Goal: Task Accomplishment & Management: Use online tool/utility

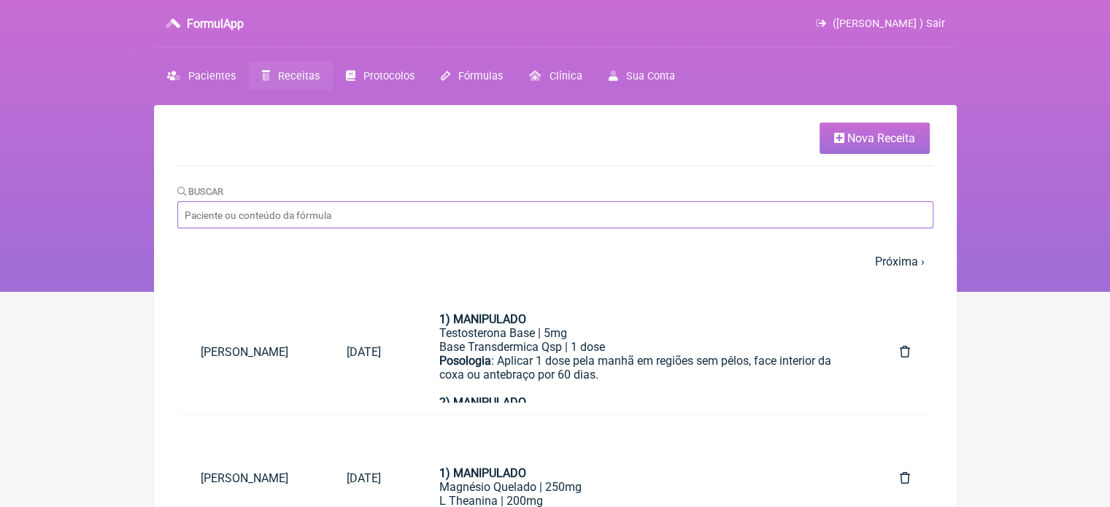
click at [288, 215] on input "Buscar" at bounding box center [555, 214] width 756 height 27
paste input "ELIZABETH CARVALHO DA CRUZ"
type input "ELIZABETH CARVALHO DA CRUZ"
click at [361, 218] on input "ELIZABETH CARVALHO DA CRUZ" at bounding box center [555, 214] width 756 height 27
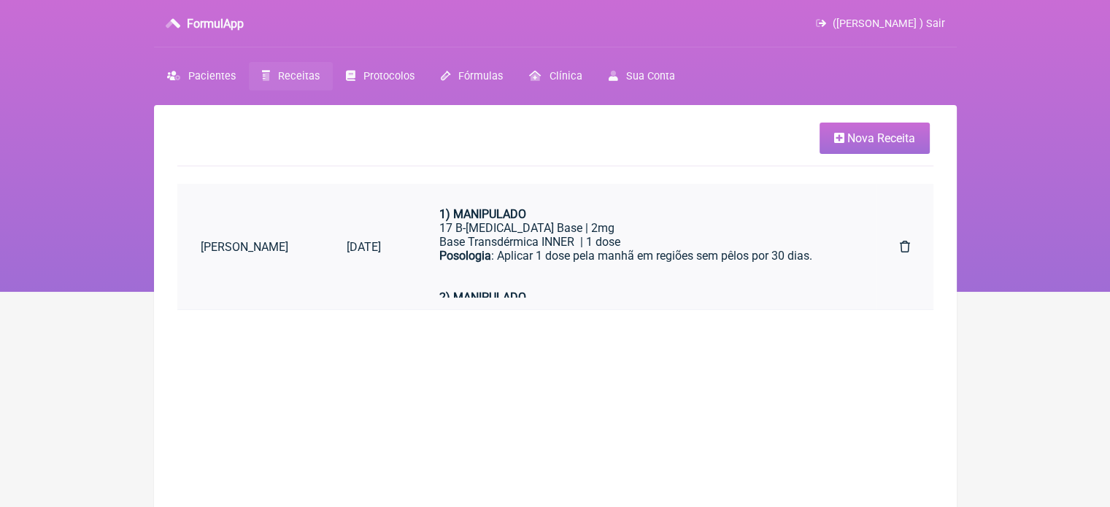
click at [549, 265] on div "Posologia : Aplicar 1 dose pela manhã em regiões sem pêlos por 30 dias." at bounding box center [640, 270] width 402 height 42
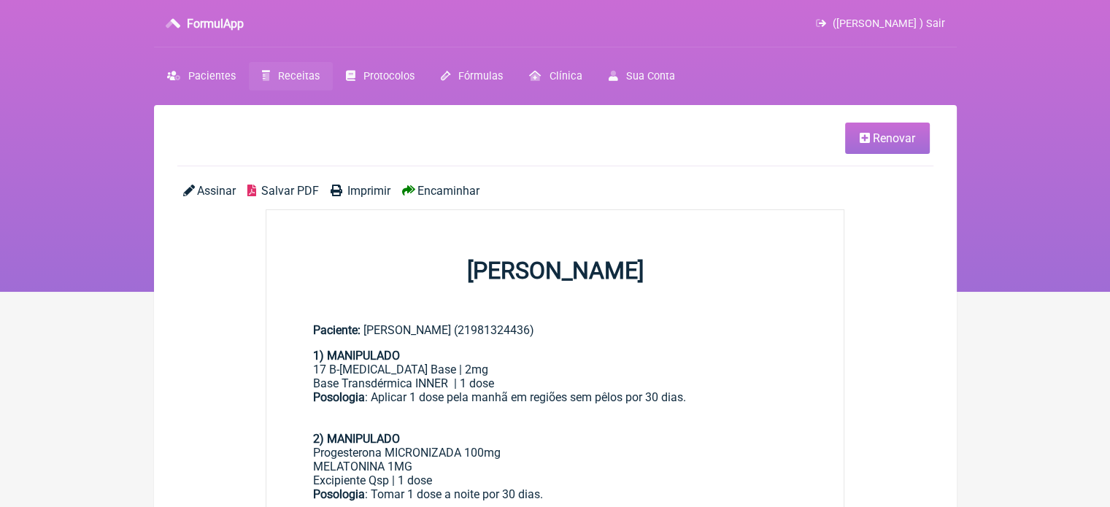
click at [884, 142] on span "Renovar" at bounding box center [894, 138] width 42 height 14
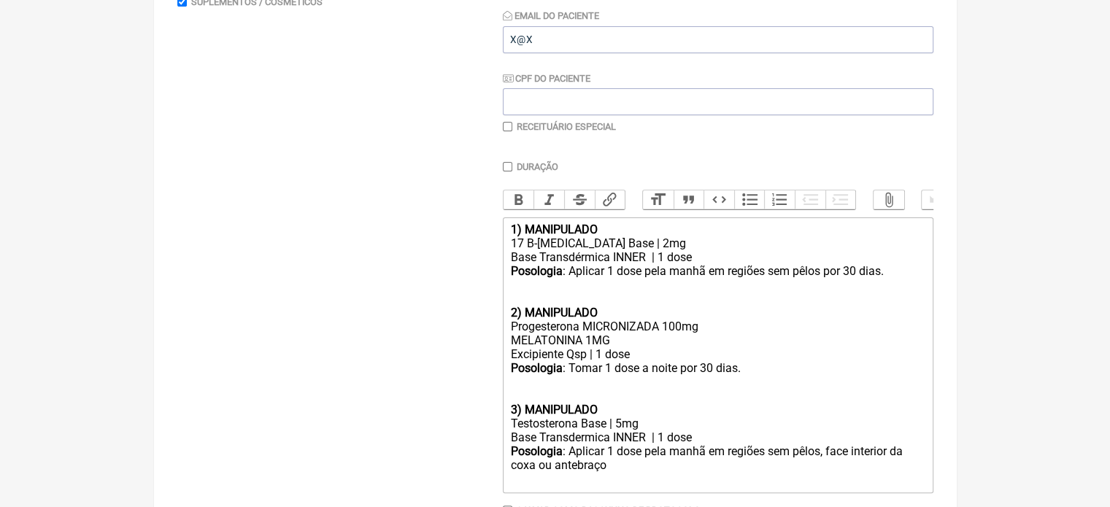
scroll to position [175, 0]
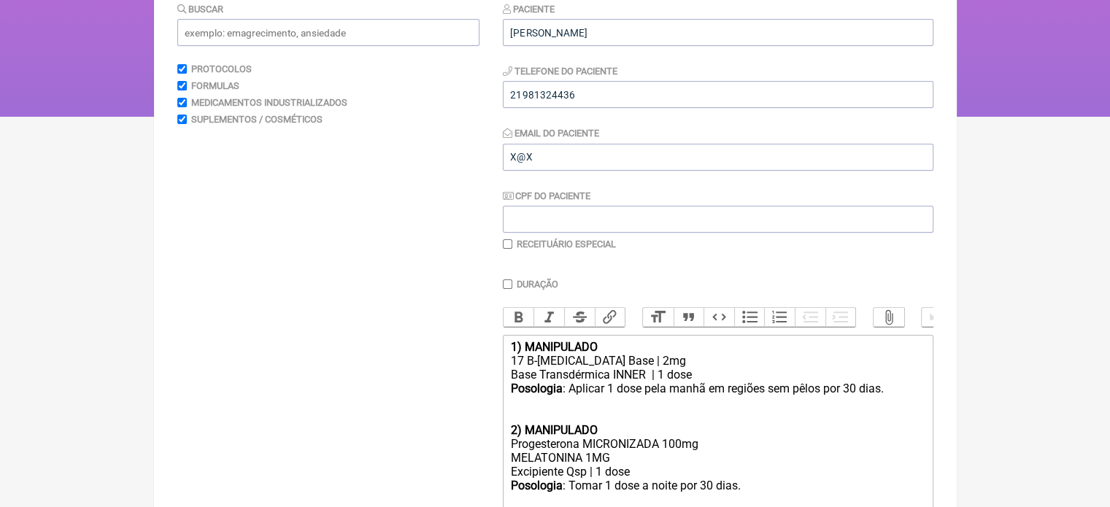
click at [506, 239] on input "checkbox" at bounding box center [507, 243] width 9 height 9
checkbox input "true"
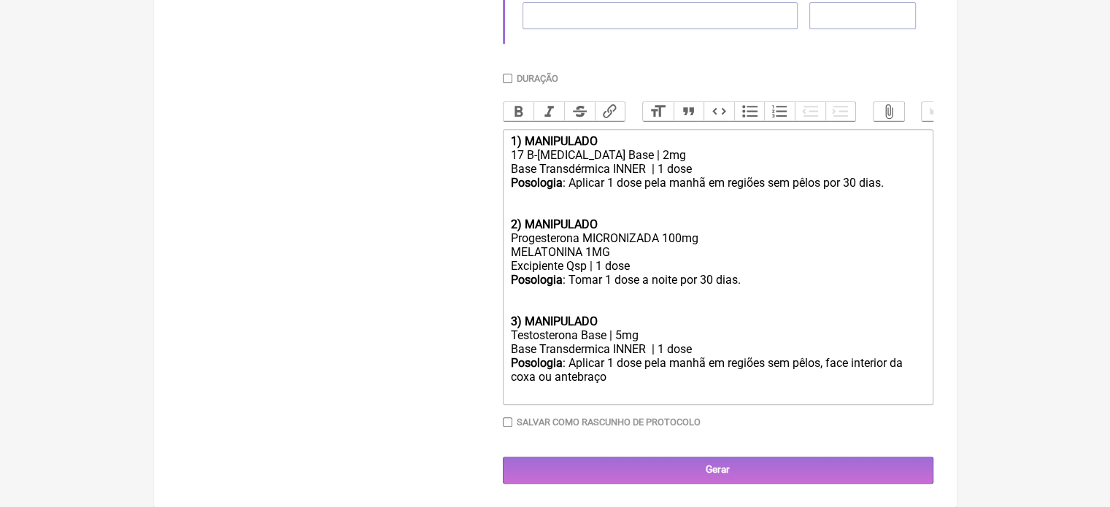
scroll to position [581, 0]
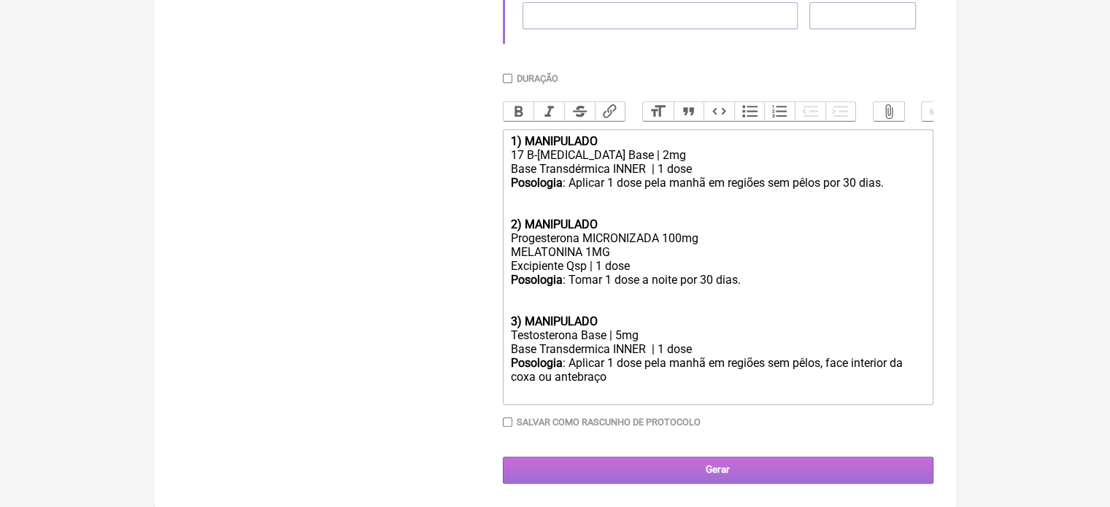
click at [648, 464] on input "Gerar" at bounding box center [718, 470] width 431 height 27
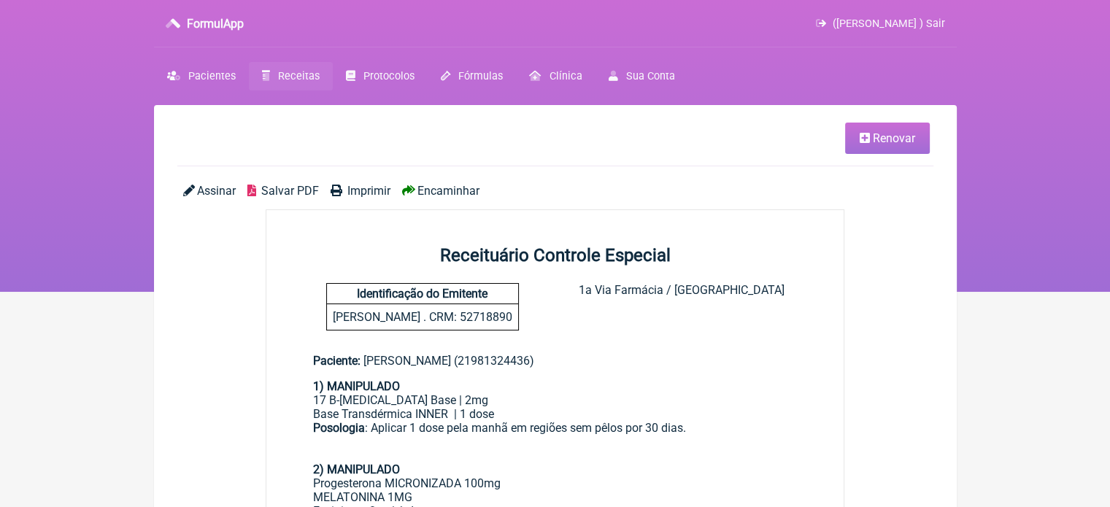
click at [362, 191] on span "Imprimir" at bounding box center [368, 191] width 43 height 14
click at [208, 77] on span "Pacientes" at bounding box center [211, 76] width 47 height 12
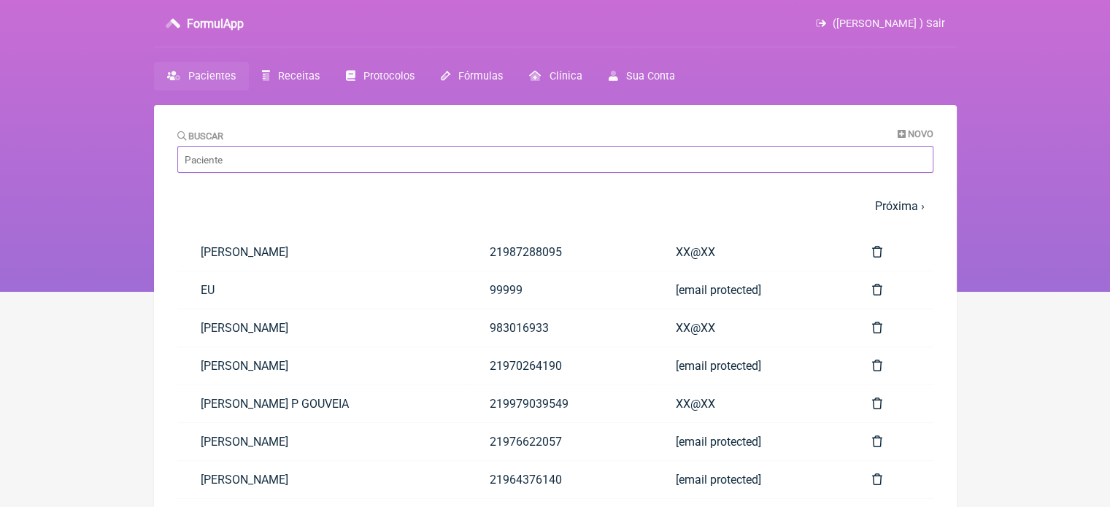
click at [459, 161] on input "Buscar" at bounding box center [555, 159] width 756 height 27
paste input "ALINE DIZ ROS DE FRANÇA"
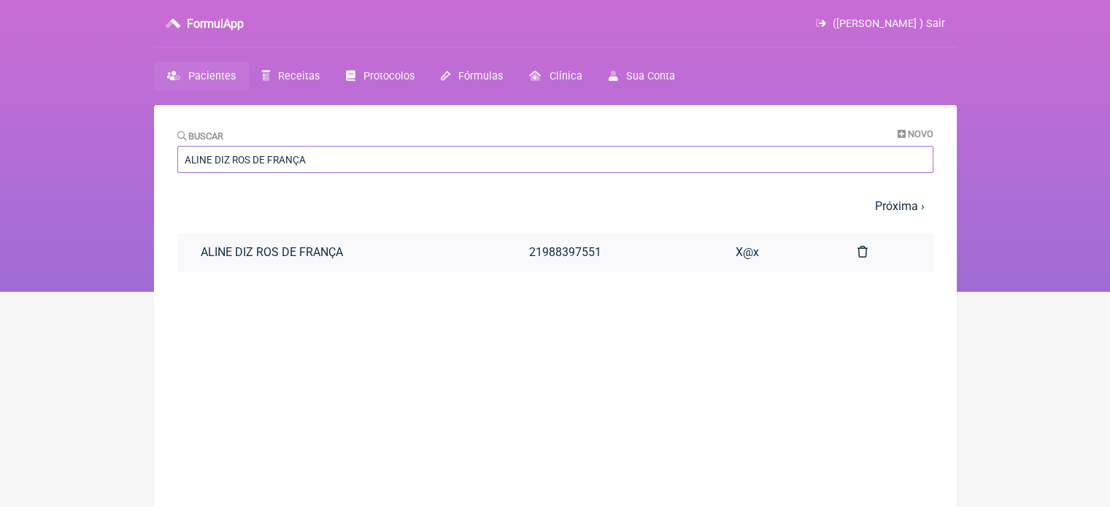
type input "ALINE DIZ ROS DE FRANÇA"
click at [508, 247] on link "21988397551" at bounding box center [609, 252] width 207 height 37
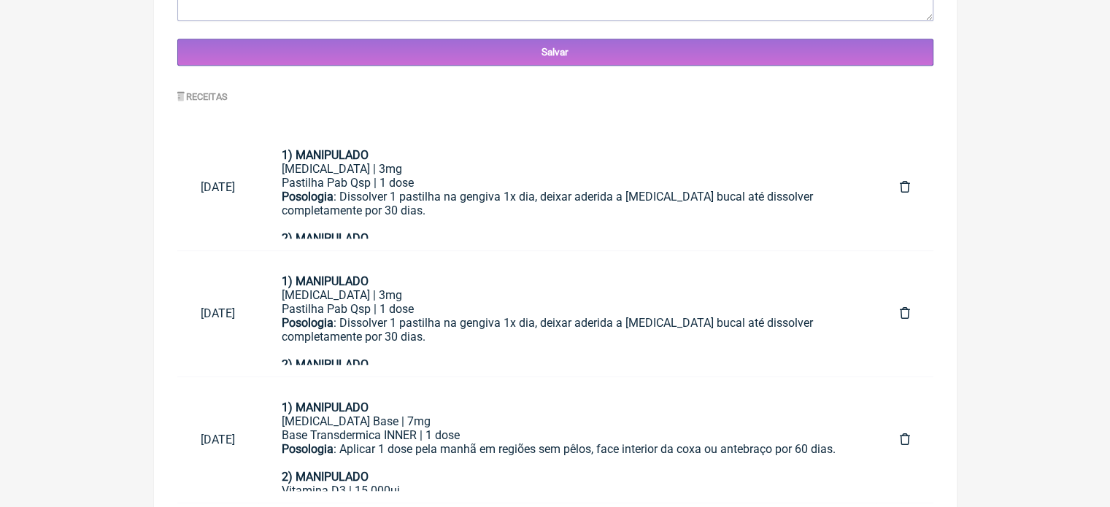
scroll to position [688, 0]
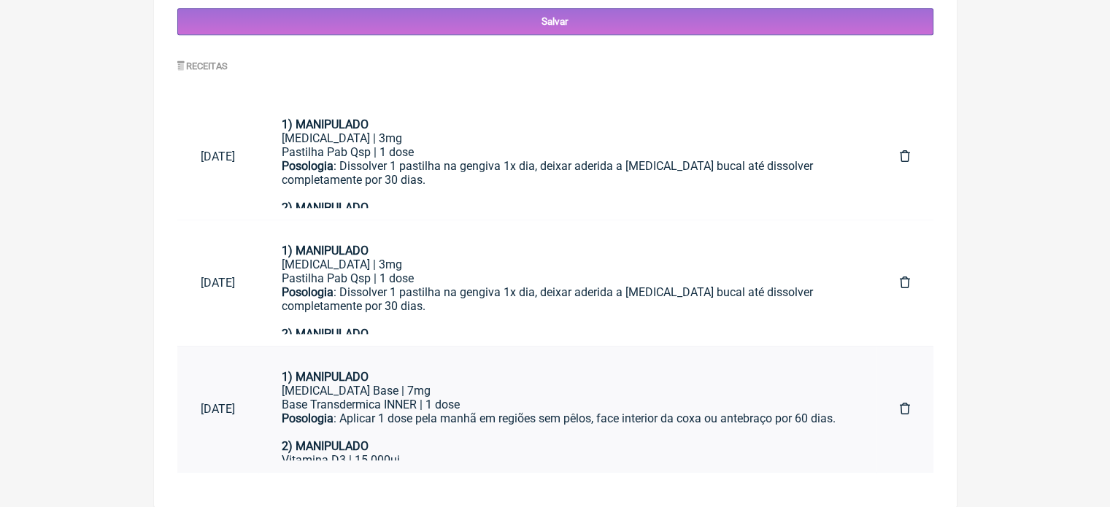
click at [407, 421] on div "Posologia : Aplicar 1 dose pela manhã em regiões sem pêlos, face interior da co…" at bounding box center [568, 426] width 572 height 28
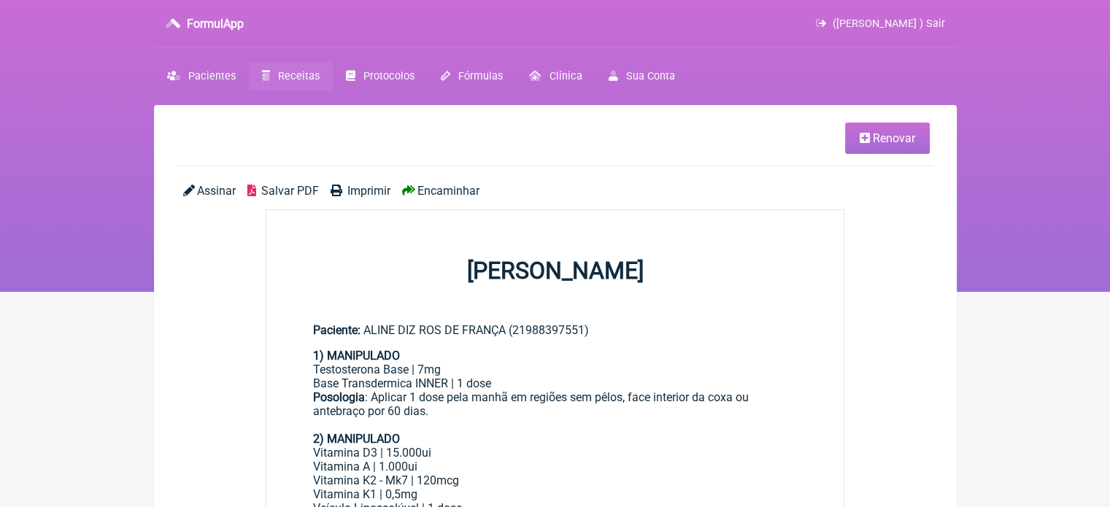
click at [882, 146] on link "Renovar" at bounding box center [887, 138] width 85 height 31
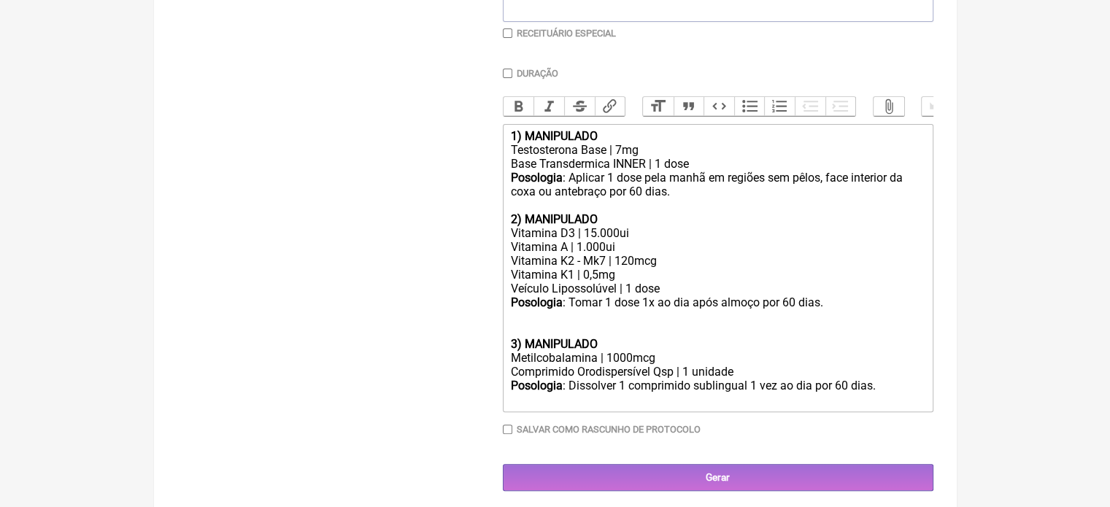
scroll to position [407, 0]
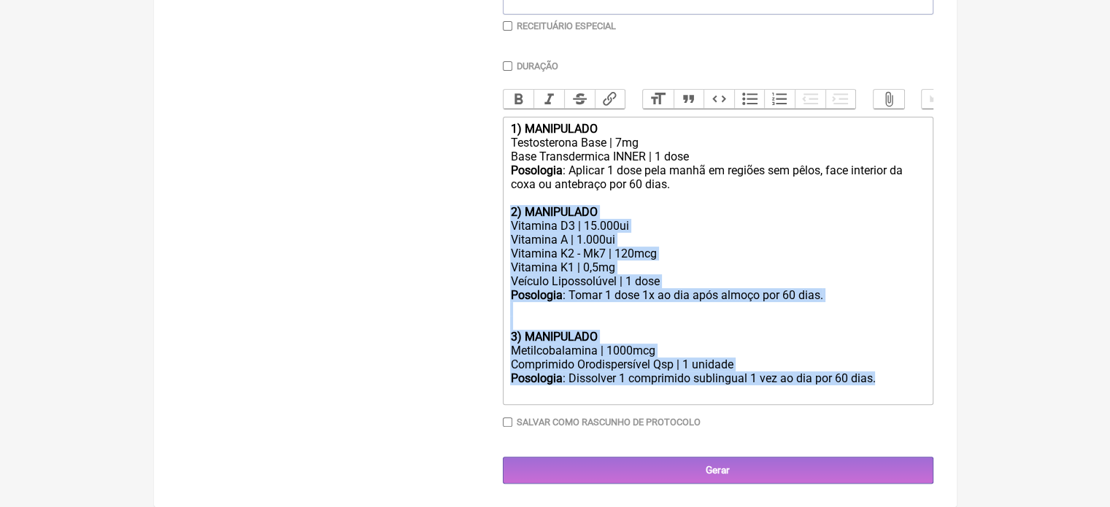
drag, startPoint x: 884, startPoint y: 382, endPoint x: 496, endPoint y: 210, distance: 423.9
click at [496, 210] on form "Buscar Protocolos Formulas Medicamentos Industrializados Suplementos / Cosmétic…" at bounding box center [555, 133] width 756 height 701
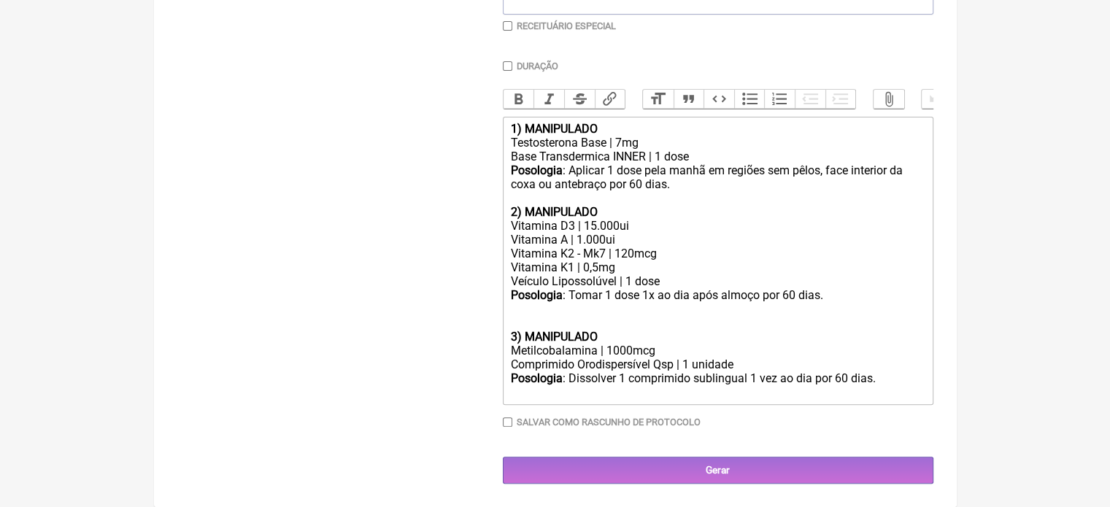
type trix-editor "<div><strong>1) MANIPULADO</strong></div><div>Testosterona Base | 7mg</div><div…"
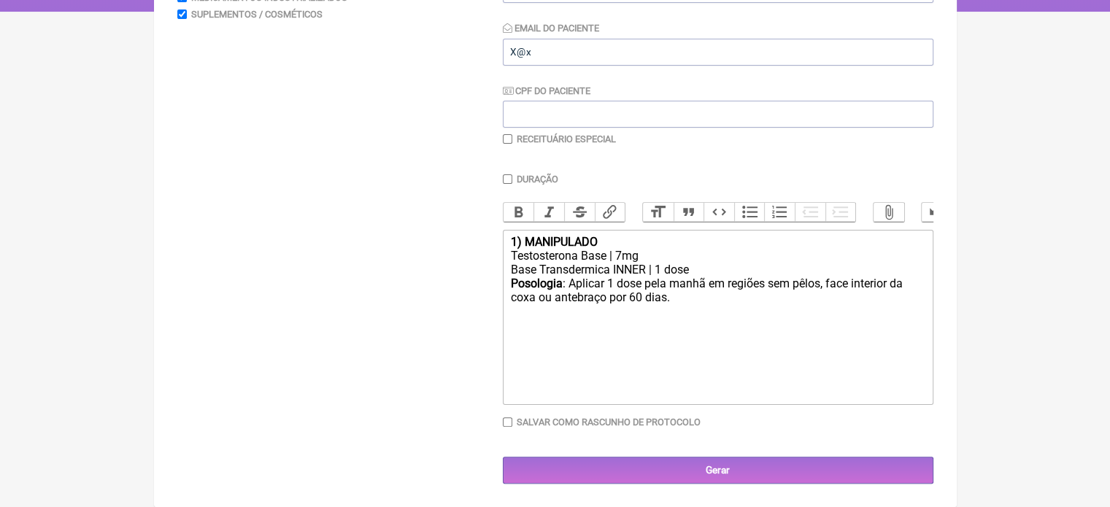
click at [505, 174] on input "Duração" at bounding box center [507, 178] width 9 height 9
checkbox input "true"
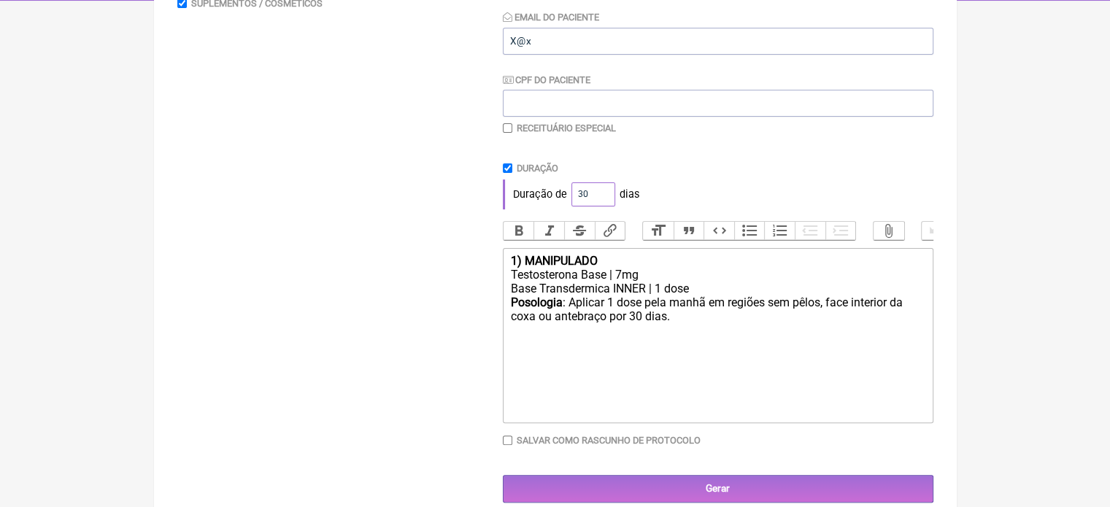
drag, startPoint x: 590, startPoint y: 195, endPoint x: 541, endPoint y: 203, distance: 49.6
click at [541, 203] on div "Duração de 30 dias" at bounding box center [718, 194] width 431 height 29
type input "60"
click at [718, 188] on div "Duração de 60 dias" at bounding box center [718, 194] width 431 height 29
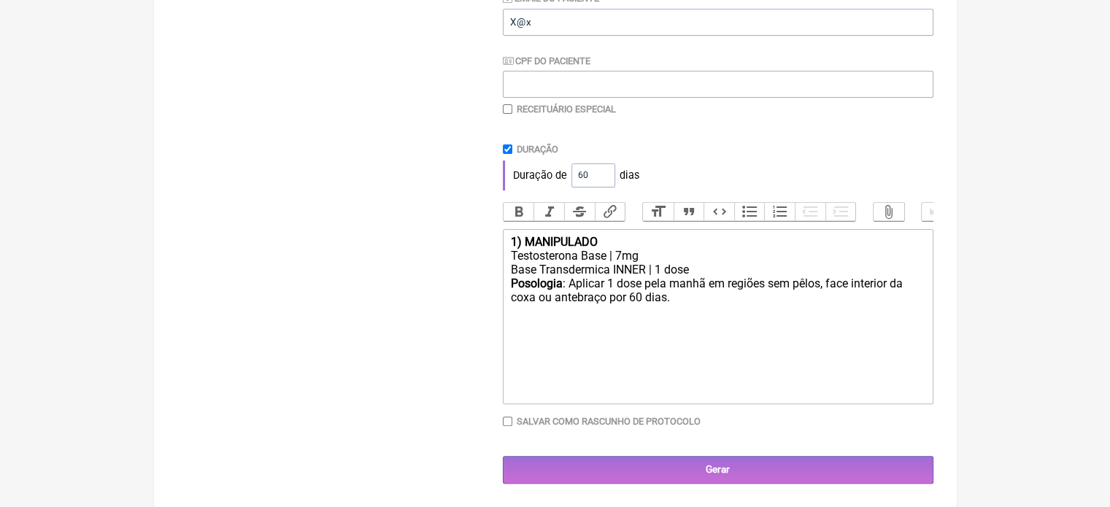
scroll to position [321, 0]
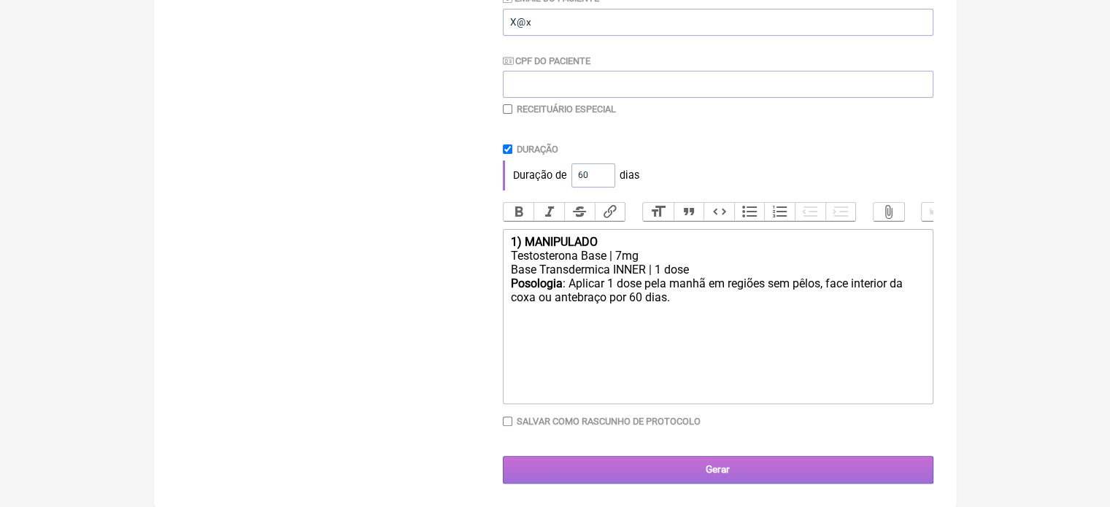
click at [661, 464] on input "Gerar" at bounding box center [718, 469] width 431 height 27
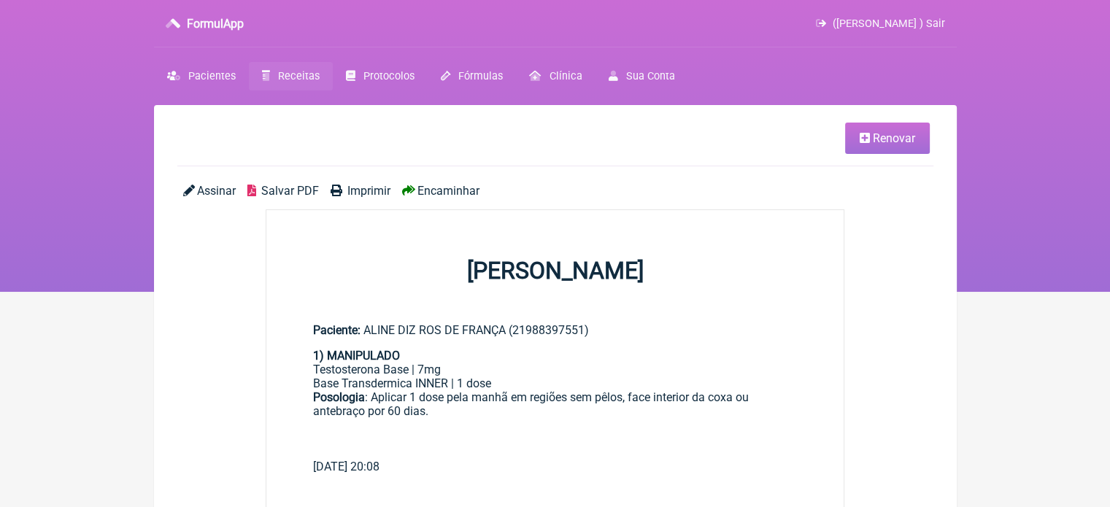
click at [352, 188] on span "Imprimir" at bounding box center [368, 191] width 43 height 14
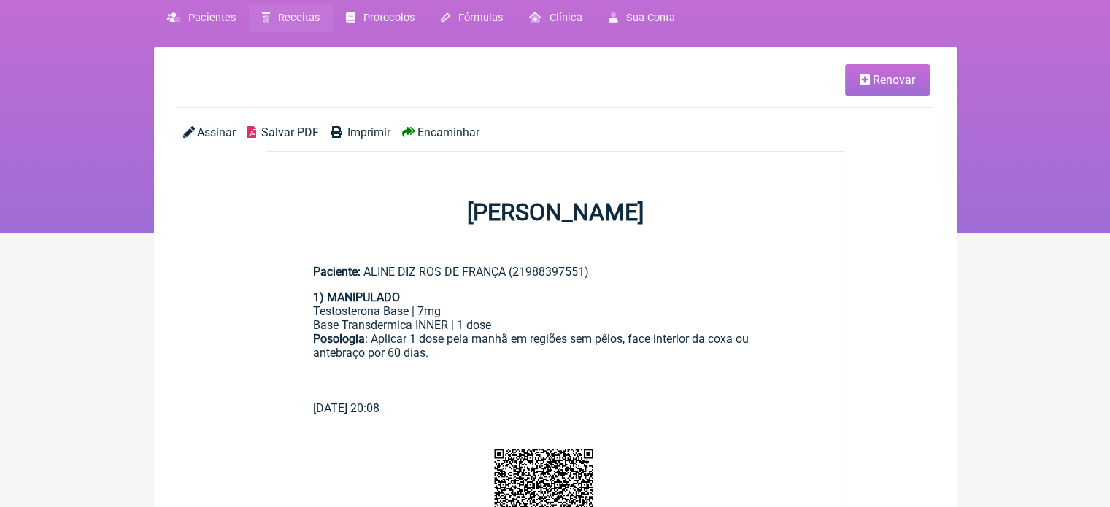
scroll to position [146, 0]
